Goal: Information Seeking & Learning: Understand process/instructions

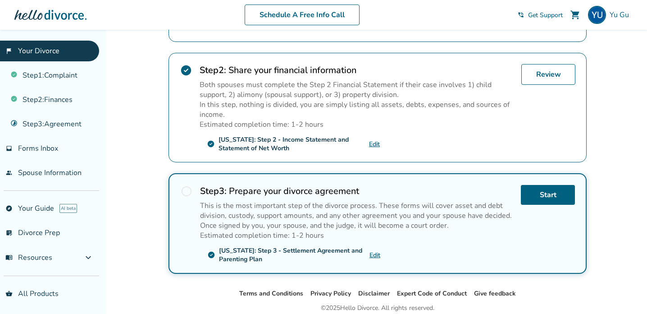
scroll to position [256, 0]
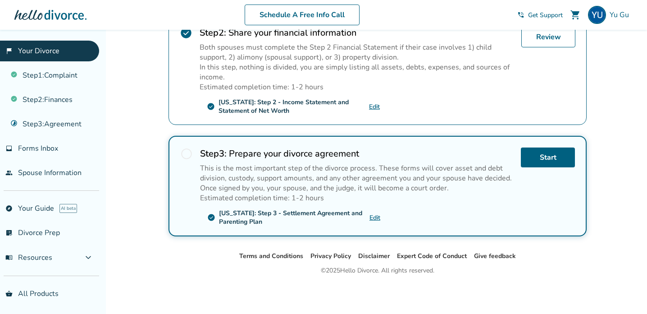
click at [496, 170] on p "This is the most important step of the divorce process. These forms will cover …" at bounding box center [357, 178] width 314 height 30
click at [218, 151] on strong "Step 3 :" at bounding box center [213, 153] width 27 height 12
click at [29, 128] on link "Step 3 : Agreement" at bounding box center [49, 124] width 99 height 21
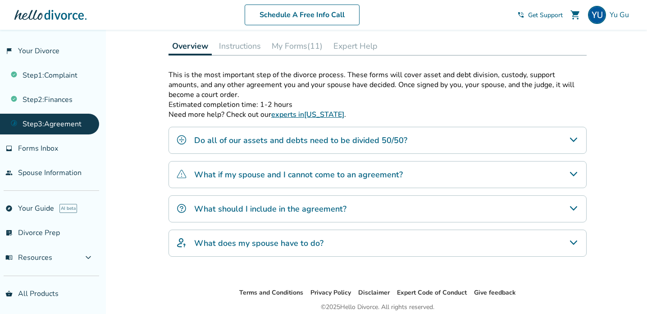
scroll to position [127, 0]
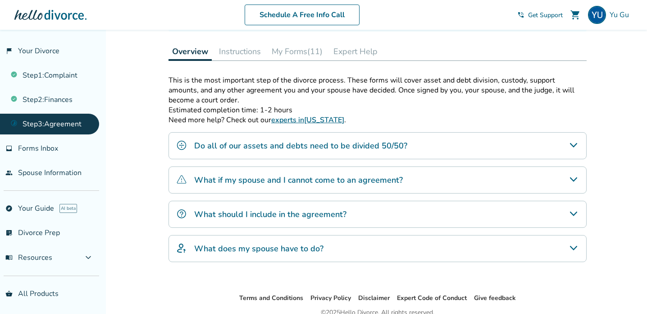
click at [305, 213] on h4 "What should I include in the agreement?" at bounding box center [270, 214] width 152 height 12
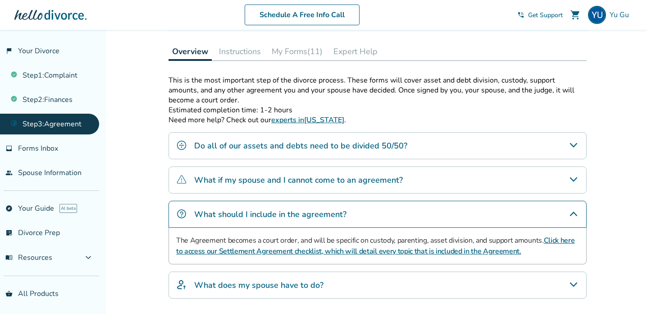
click at [241, 280] on h4 "What does my spouse have to do?" at bounding box center [258, 285] width 129 height 12
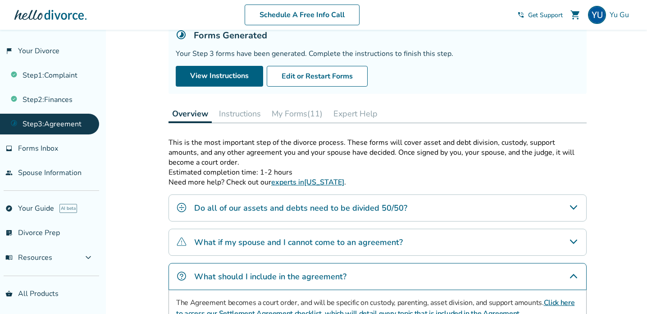
scroll to position [0, 0]
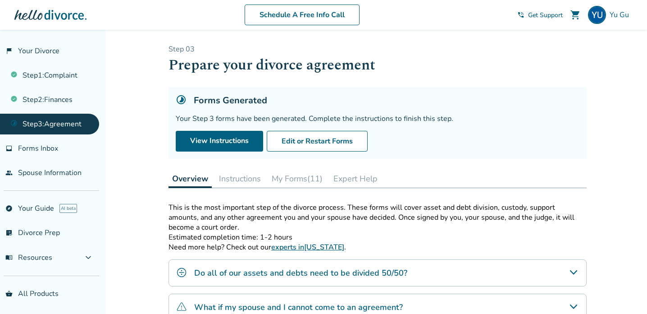
click at [234, 174] on button "Instructions" at bounding box center [239, 178] width 49 height 18
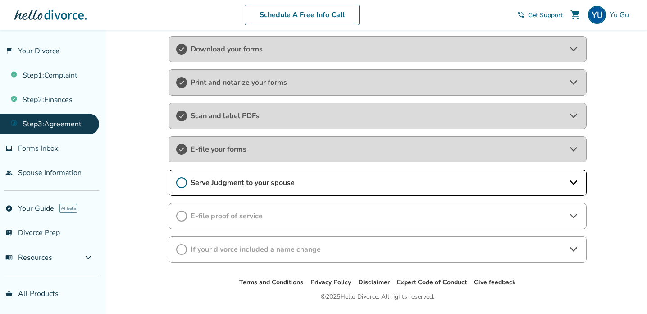
scroll to position [169, 0]
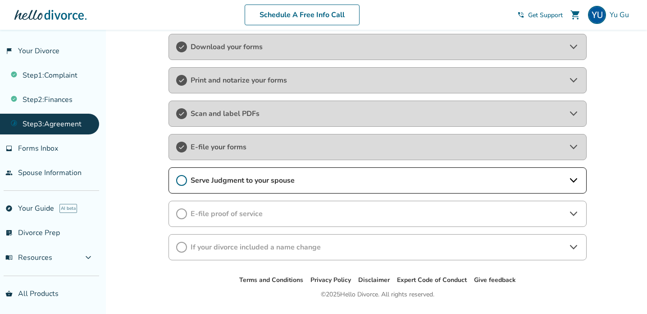
click at [246, 178] on span "Serve Judgment to your spouse" at bounding box center [378, 180] width 374 height 10
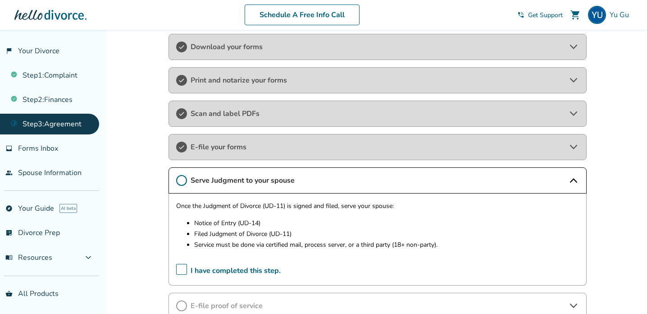
drag, startPoint x: 201, startPoint y: 206, endPoint x: 255, endPoint y: 207, distance: 54.1
click at [256, 207] on p "Once the Judgment of Divorce (UD-11) is signed and filed, serve your spouse:" at bounding box center [377, 206] width 403 height 11
click at [259, 138] on div "E-file your forms" at bounding box center [378, 147] width 418 height 26
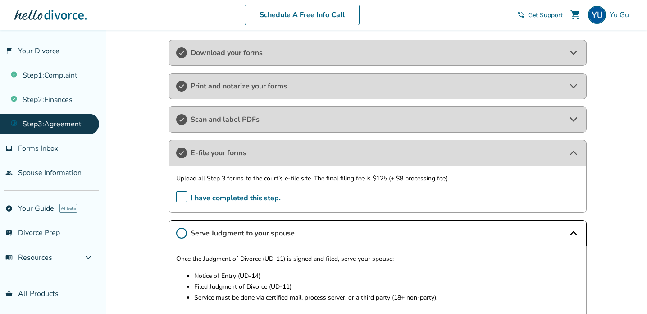
scroll to position [160, 0]
